Goal: Information Seeking & Learning: Check status

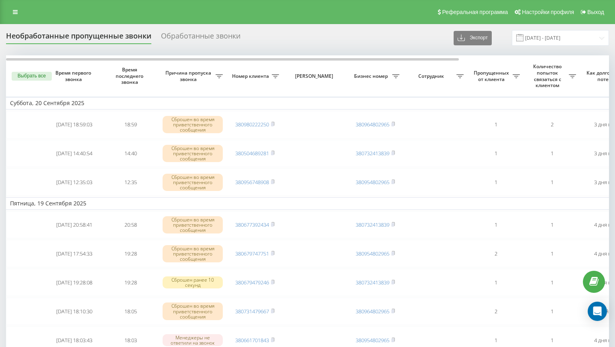
click at [13, 14] on icon at bounding box center [15, 12] width 5 height 6
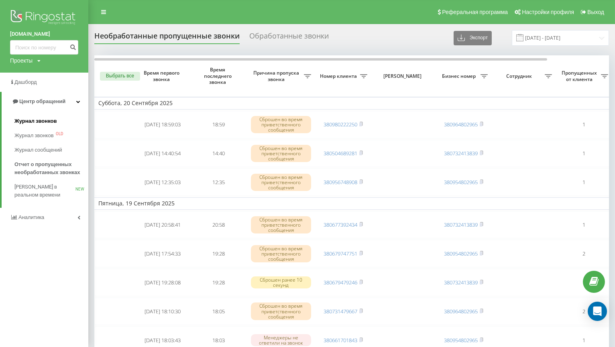
click at [30, 123] on span "Журнал звонков" at bounding box center [35, 121] width 42 height 8
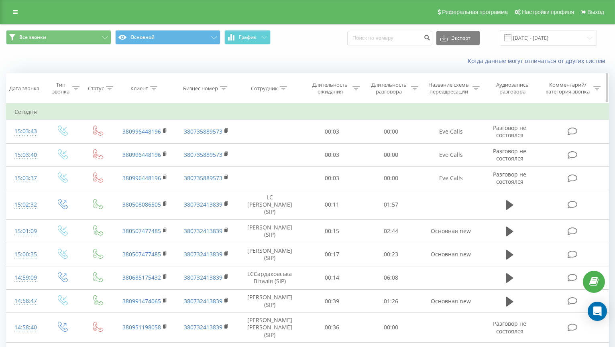
click at [151, 90] on icon at bounding box center [153, 88] width 7 height 4
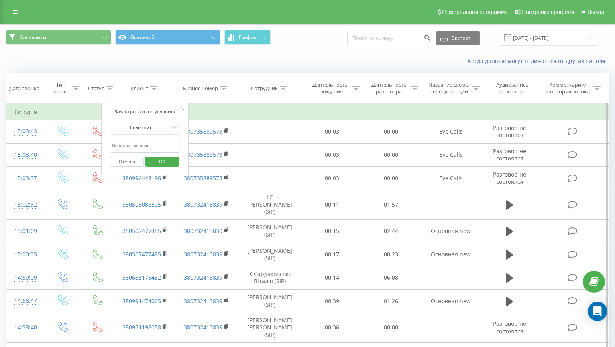
paste input "380676917875"
click at [118, 145] on input "380676917875" at bounding box center [145, 146] width 71 height 14
type input "0676917875"
click at [161, 162] on span "OK" at bounding box center [162, 161] width 22 height 12
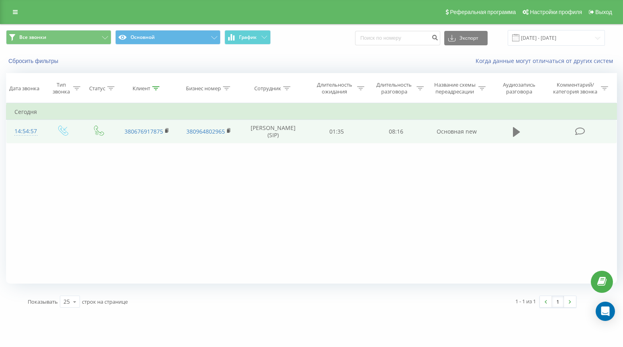
click at [513, 131] on icon at bounding box center [516, 132] width 7 height 11
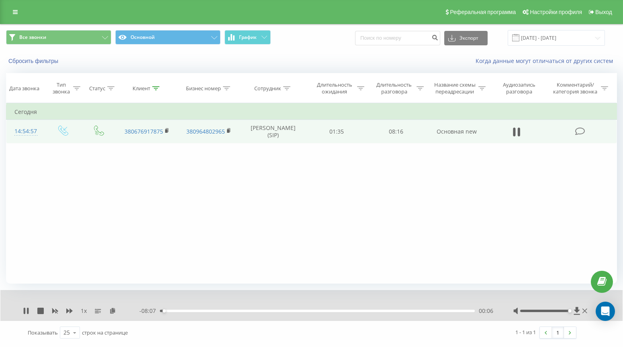
click at [569, 312] on div at bounding box center [545, 311] width 50 height 2
drag, startPoint x: 166, startPoint y: 311, endPoint x: 159, endPoint y: 311, distance: 6.8
click at [159, 311] on div "00:00" at bounding box center [159, 311] width 3 height 3
drag, startPoint x: 169, startPoint y: 311, endPoint x: 177, endPoint y: 312, distance: 8.1
click at [177, 312] on div "00:25" at bounding box center [176, 311] width 3 height 3
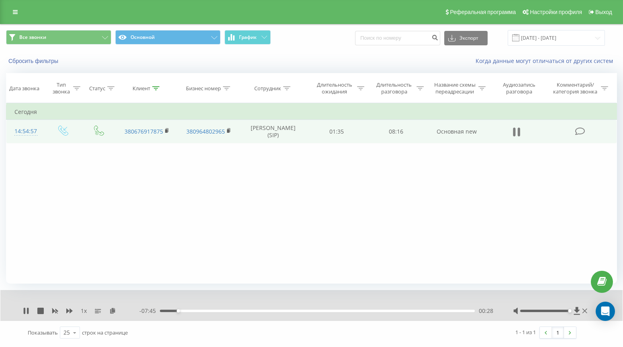
click at [511, 129] on button at bounding box center [516, 132] width 12 height 12
